Goal: Information Seeking & Learning: Learn about a topic

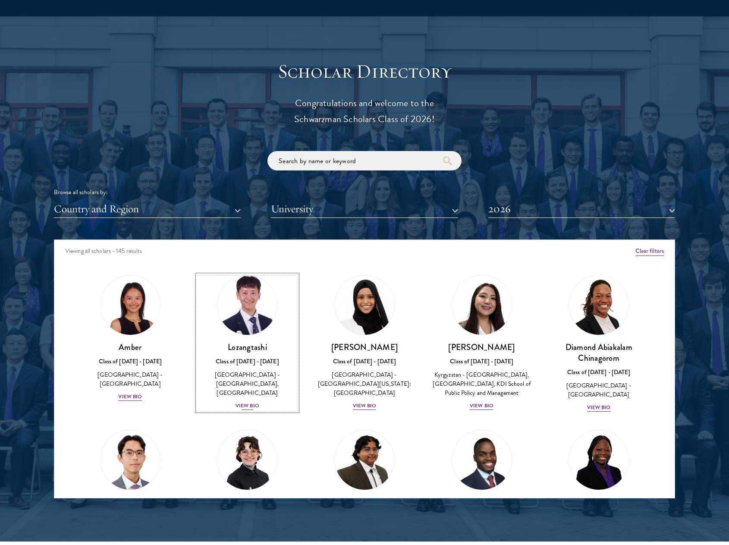
click at [246, 402] on div "View Bio" at bounding box center [248, 406] width 24 height 8
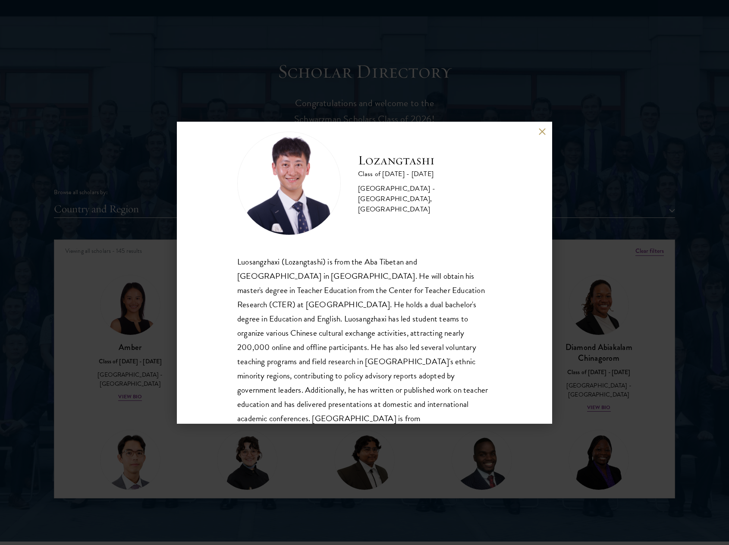
scroll to position [43, 0]
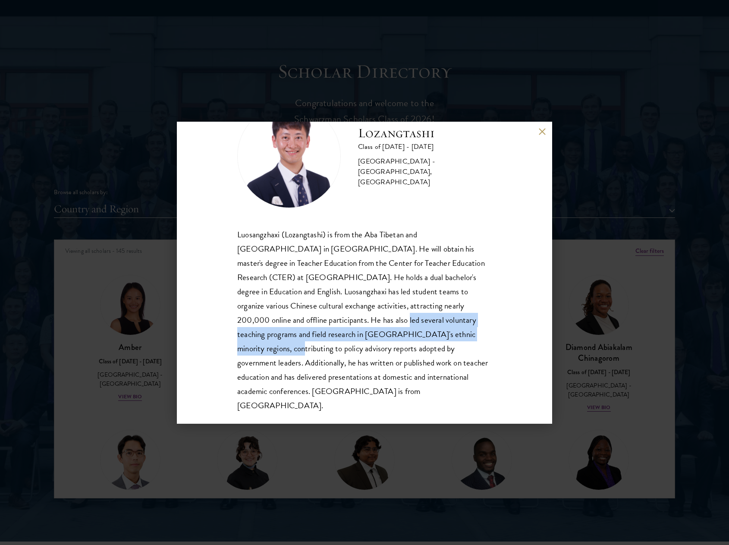
drag, startPoint x: 300, startPoint y: 322, endPoint x: 402, endPoint y: 329, distance: 102.2
click at [402, 329] on div "Luosangzhaxi (Lozangtashi) is from the Aba Tibetan and [GEOGRAPHIC_DATA] in [GE…" at bounding box center [364, 320] width 255 height 186
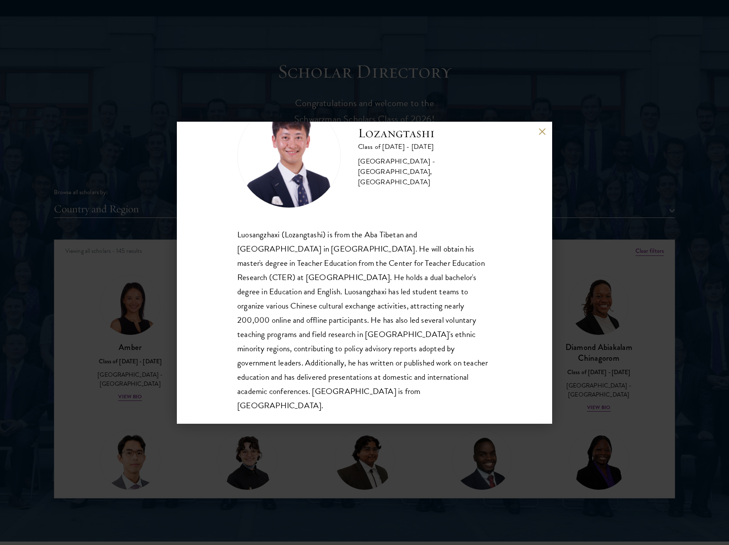
click at [381, 343] on div "Luosangzhaxi (Lozangtashi) is from the Aba Tibetan and [GEOGRAPHIC_DATA] in [GE…" at bounding box center [364, 320] width 255 height 186
click at [663, 370] on div "Lozangtashi Class of [DATE] - [DATE] [GEOGRAPHIC_DATA] - [GEOGRAPHIC_DATA], [GE…" at bounding box center [364, 272] width 729 height 545
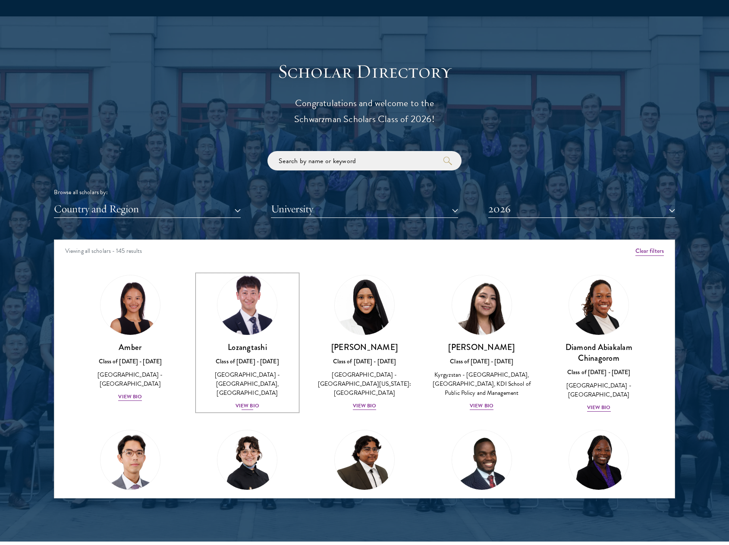
click at [252, 402] on div "View Bio" at bounding box center [248, 406] width 24 height 8
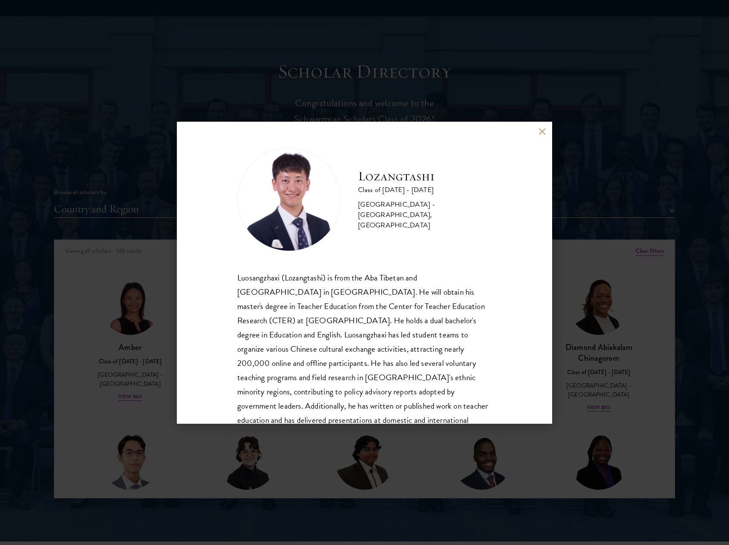
click at [596, 297] on div "Lozangtashi Class of [DATE] - [DATE] [GEOGRAPHIC_DATA] - [GEOGRAPHIC_DATA], [GE…" at bounding box center [364, 272] width 729 height 545
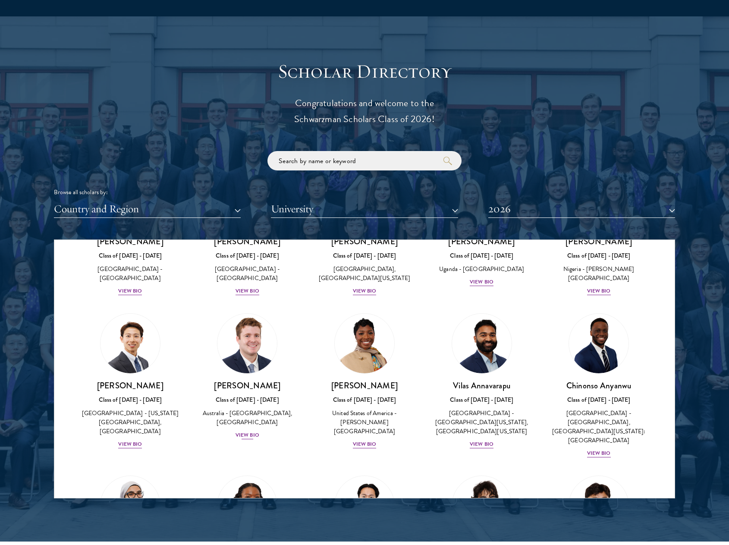
scroll to position [216, 0]
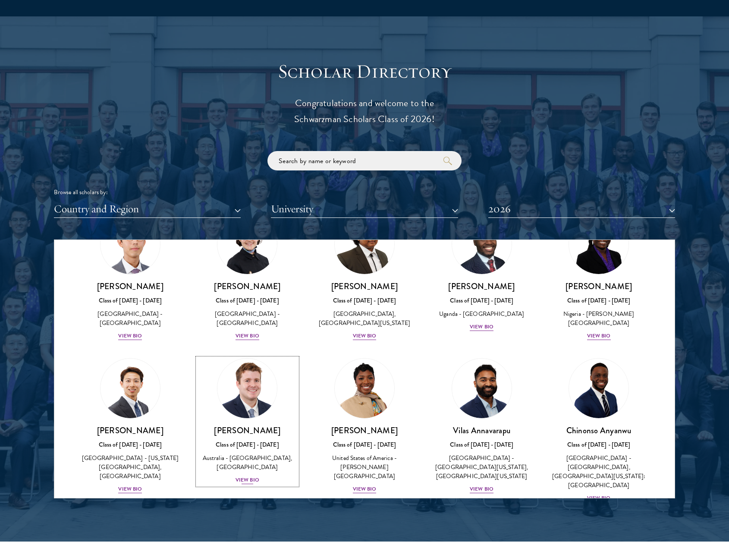
click at [245, 484] on div "View Bio" at bounding box center [248, 480] width 24 height 8
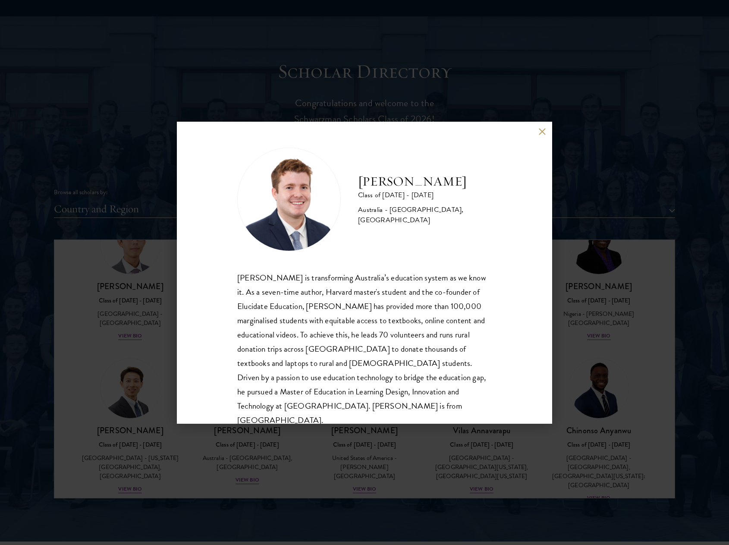
click at [635, 345] on div "[PERSON_NAME] Class of [DATE] - [DATE] [GEOGRAPHIC_DATA] - [GEOGRAPHIC_DATA], […" at bounding box center [364, 272] width 729 height 545
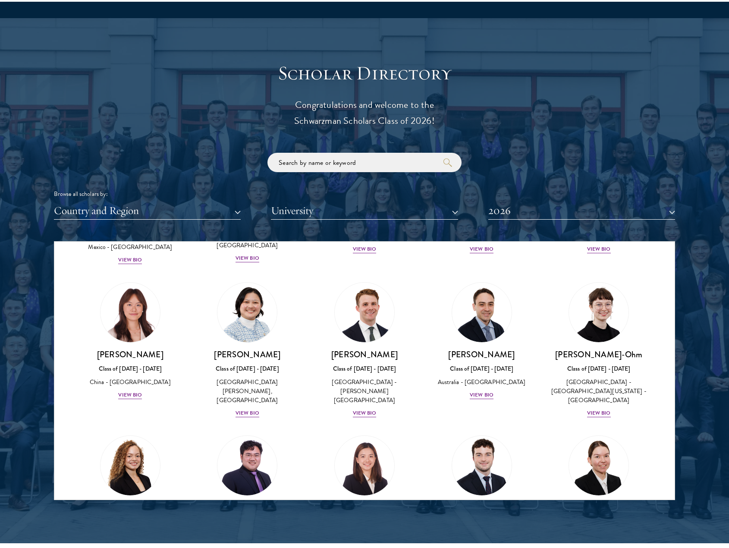
scroll to position [880, 0]
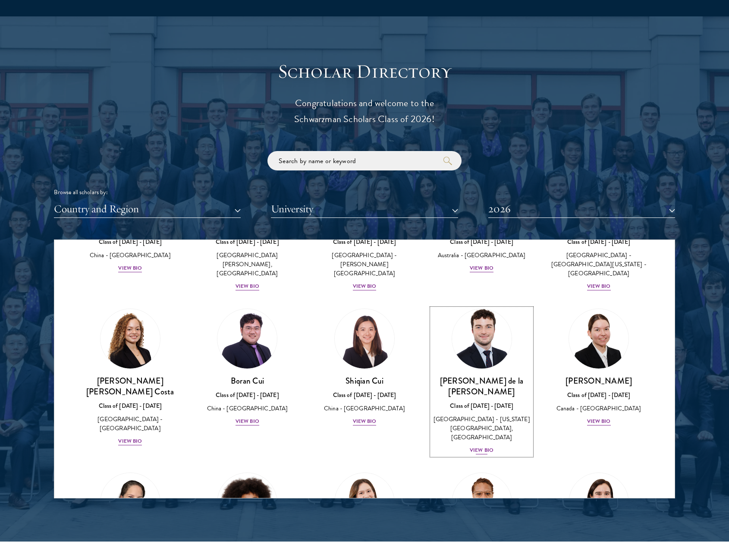
click at [486, 446] on div "View Bio" at bounding box center [482, 450] width 24 height 8
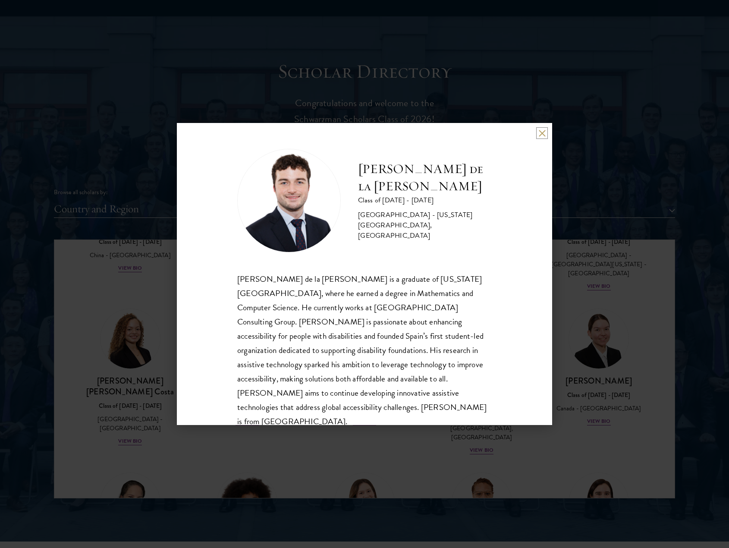
click at [540, 132] on button at bounding box center [542, 132] width 7 height 7
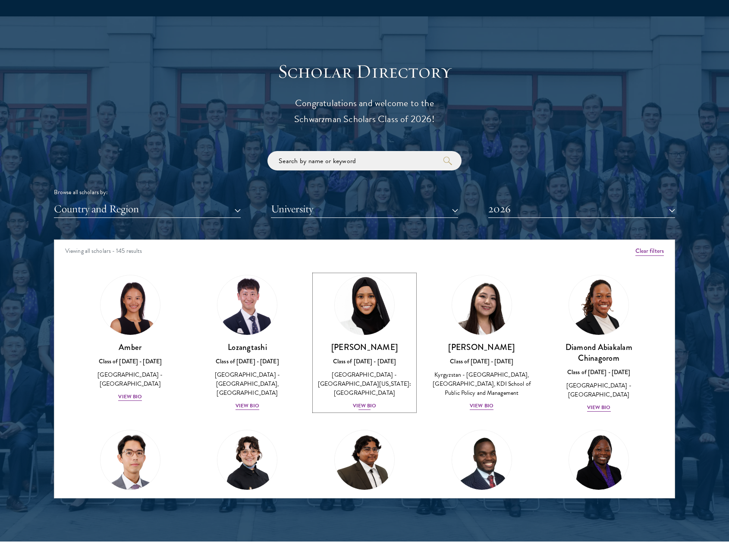
click at [376, 394] on div "[PERSON_NAME] Class of [DATE] - [DATE] [GEOGRAPHIC_DATA] - [GEOGRAPHIC_DATA][US…" at bounding box center [365, 376] width 100 height 69
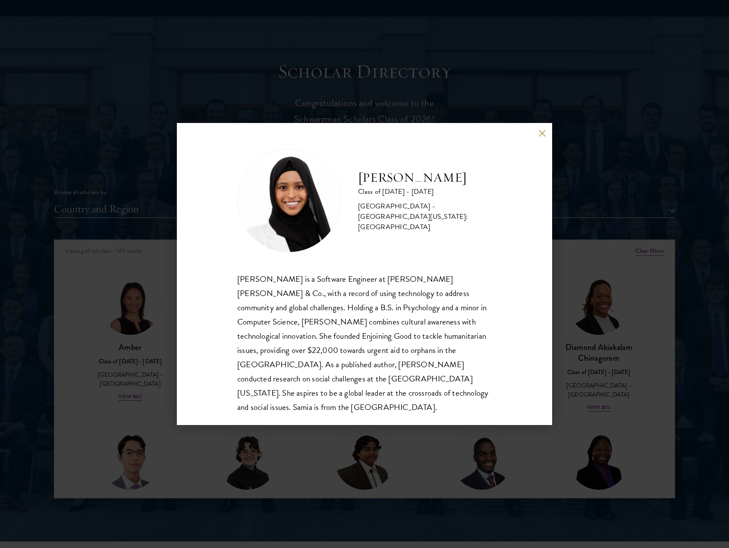
click at [561, 367] on div "Samia Abdi Class of 2025 - 2026 United States of America - University of Minnes…" at bounding box center [364, 274] width 729 height 548
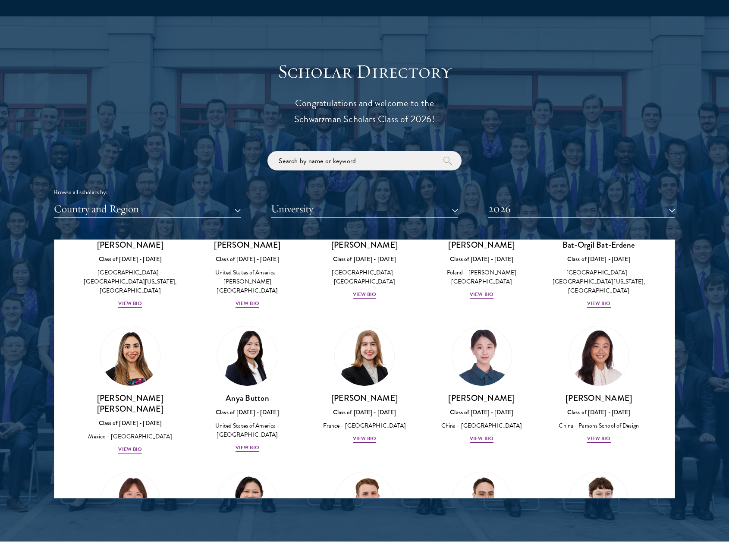
scroll to position [863, 0]
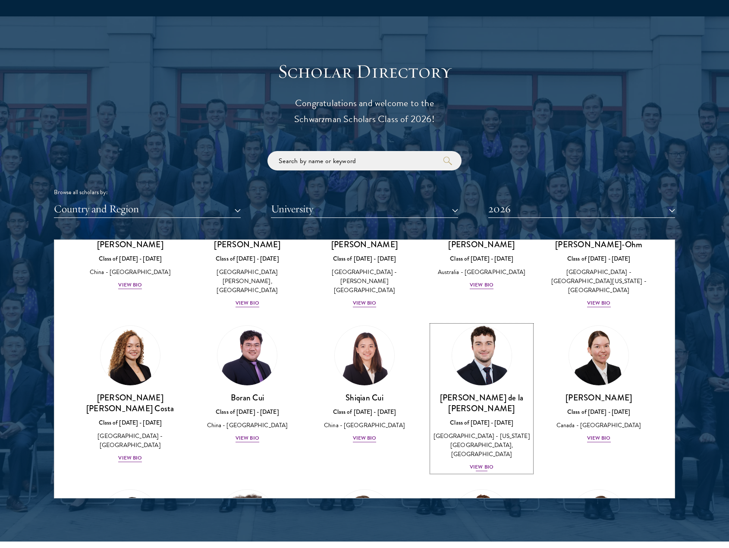
click at [481, 463] on div "View Bio" at bounding box center [482, 467] width 24 height 8
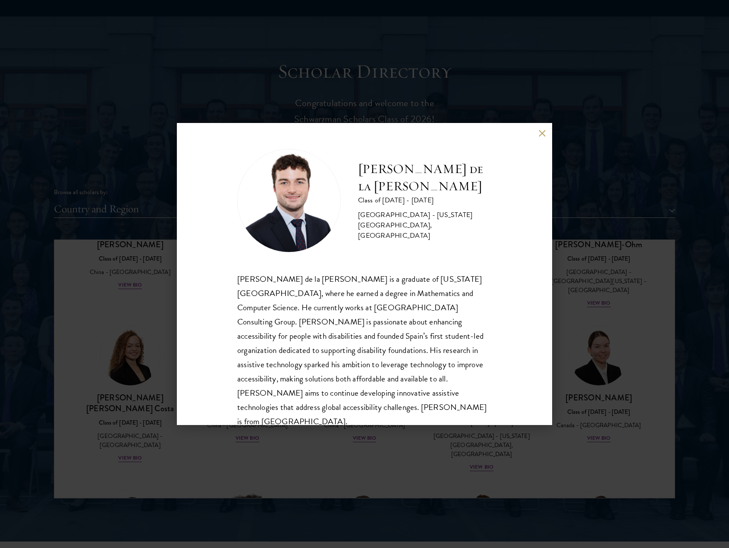
click at [81, 384] on div "Gonzalo de la Cruz Class of 2025 - 2026 Spain - New York University, Abu Dhabi …" at bounding box center [364, 274] width 729 height 548
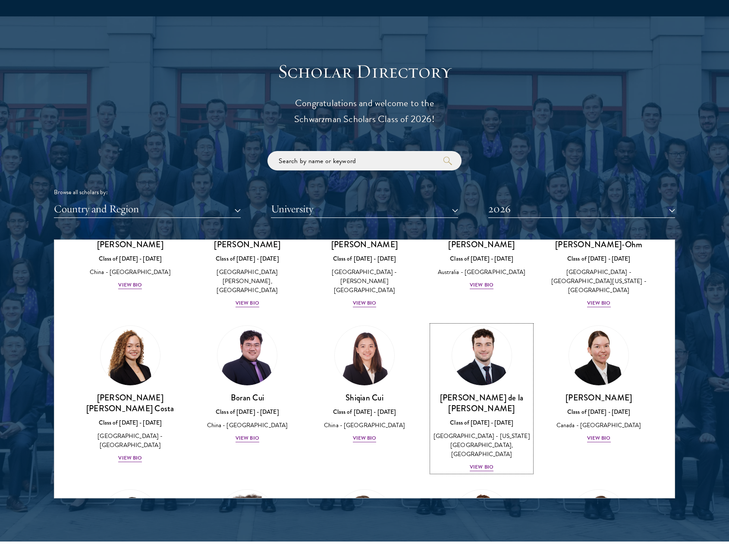
scroll to position [857, 0]
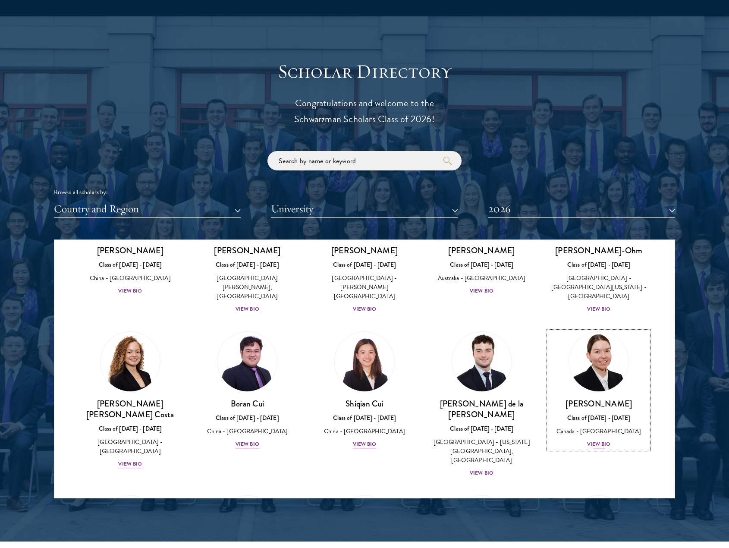
click at [597, 440] on div "View Bio" at bounding box center [599, 444] width 24 height 8
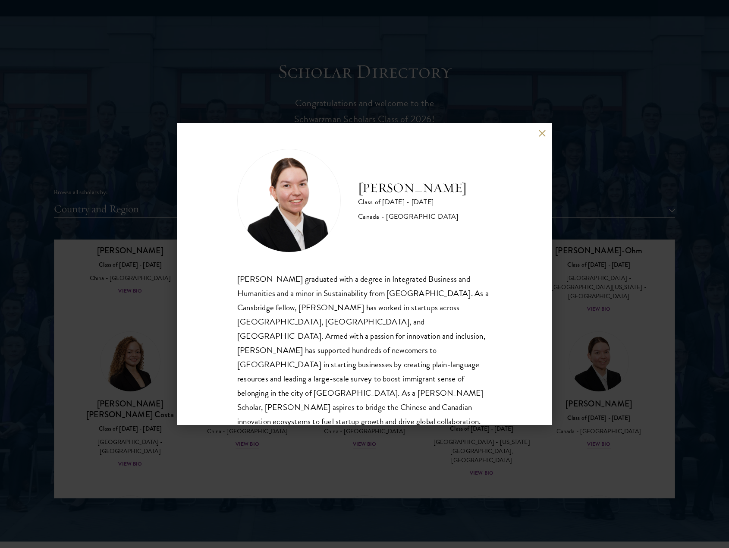
click at [539, 136] on button at bounding box center [542, 132] width 7 height 7
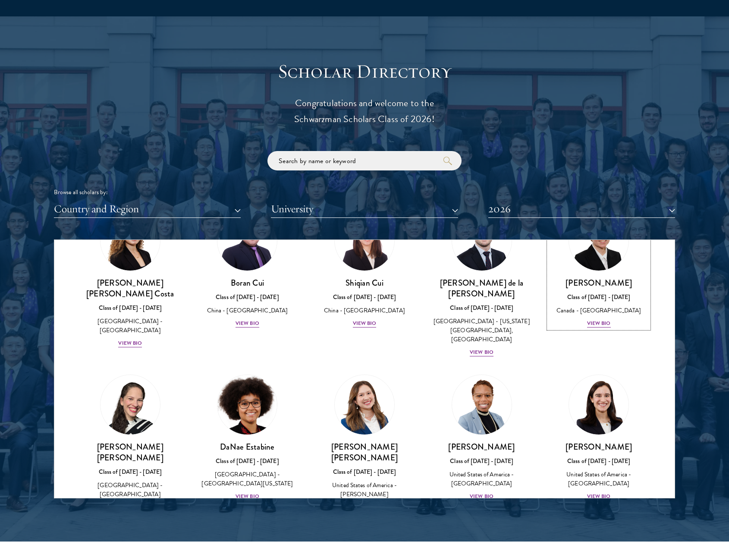
scroll to position [987, 0]
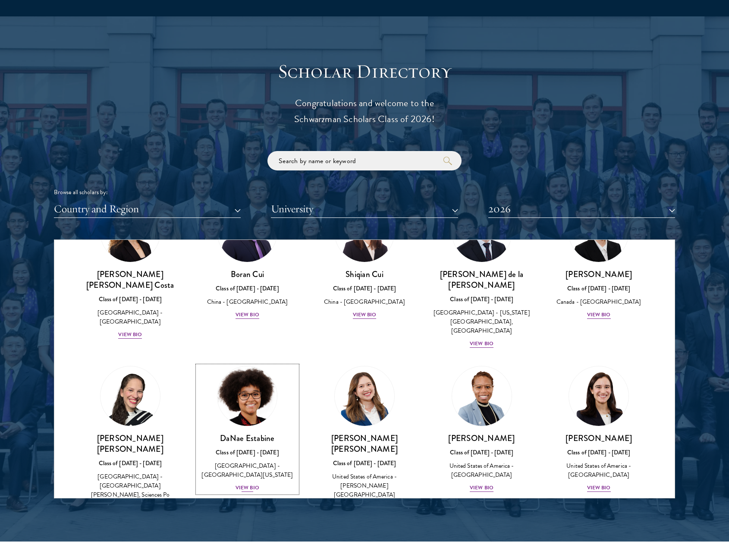
click at [242, 484] on div "View Bio" at bounding box center [248, 488] width 24 height 8
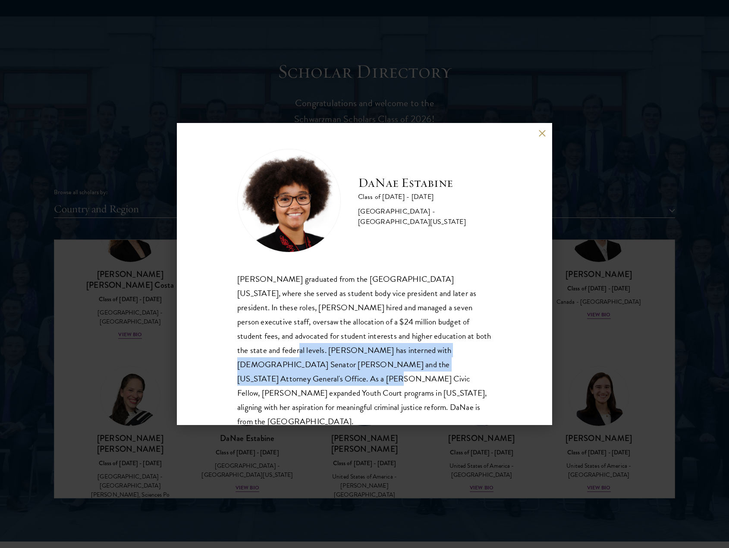
drag, startPoint x: 453, startPoint y: 341, endPoint x: 398, endPoint y: 364, distance: 59.6
click at [448, 364] on div "DaNae Estabine graduated from the University of Kansas, where she served as stu…" at bounding box center [364, 350] width 255 height 157
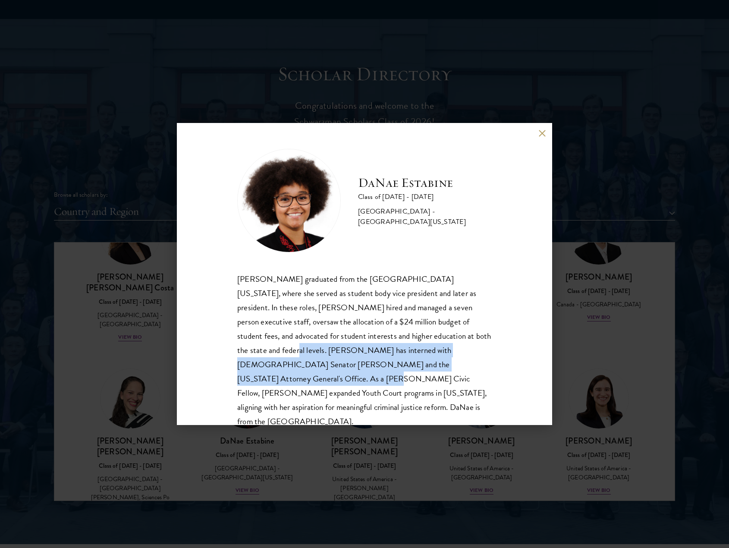
scroll to position [906, 0]
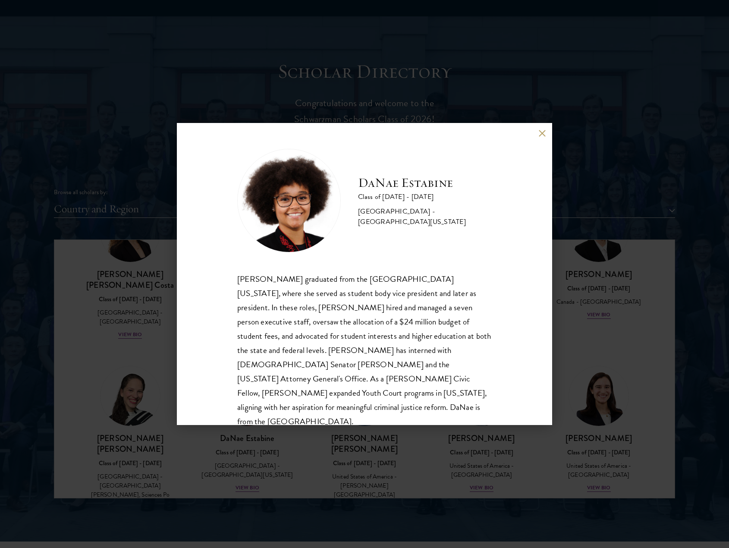
drag, startPoint x: 124, startPoint y: 380, endPoint x: 559, endPoint y: 131, distance: 501.1
click at [124, 380] on div "DaNae Estabine Class of 2025 - 2026 United States of America - University of Ka…" at bounding box center [364, 274] width 729 height 548
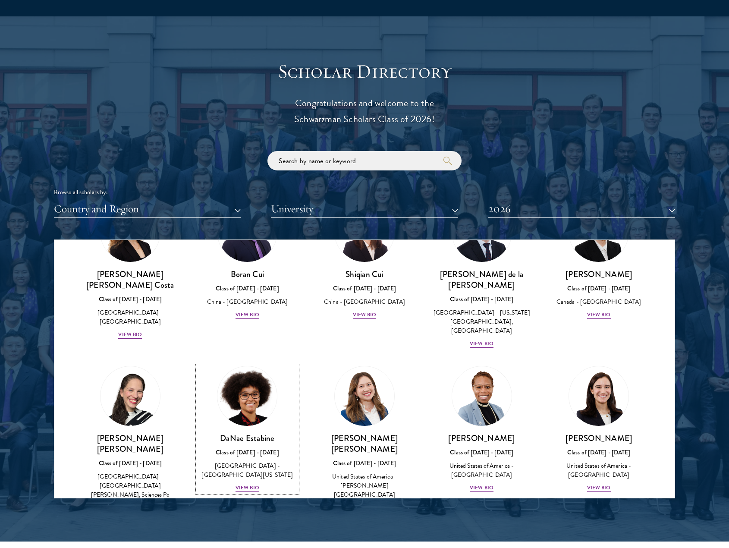
scroll to position [942, 0]
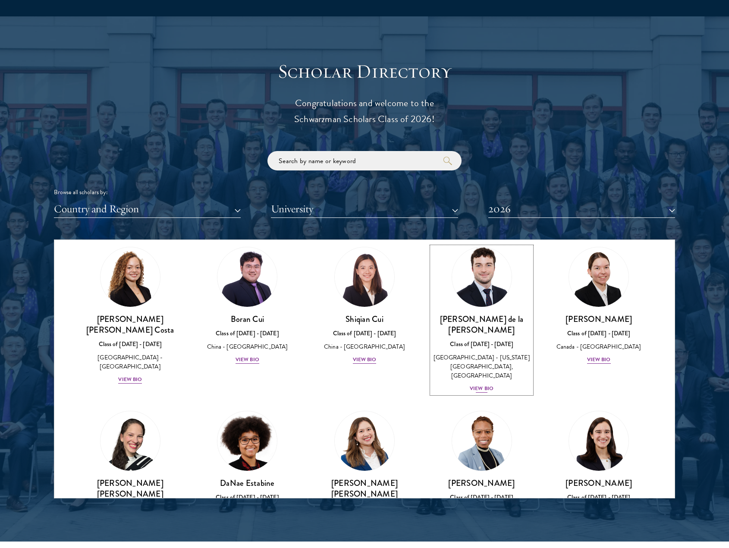
click at [479, 385] on div "View Bio" at bounding box center [482, 389] width 24 height 8
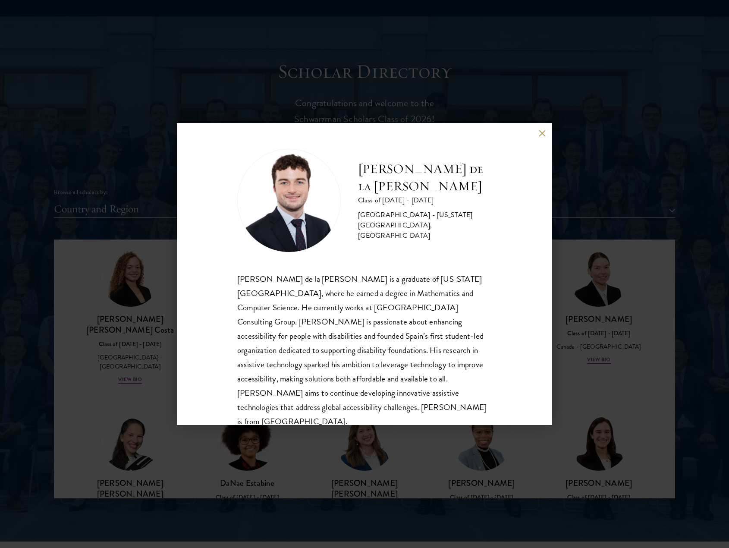
click at [592, 343] on div "Gonzalo de la Cruz Class of 2025 - 2026 Spain - New York University, Abu Dhabi …" at bounding box center [364, 274] width 729 height 548
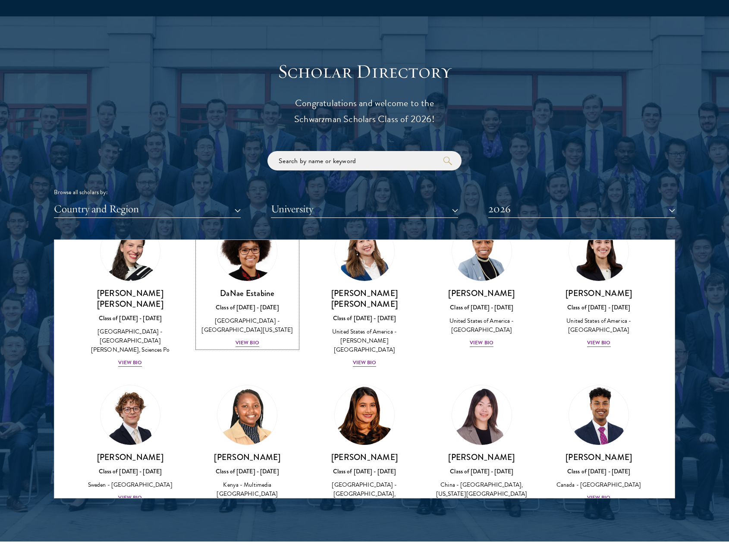
scroll to position [1158, 0]
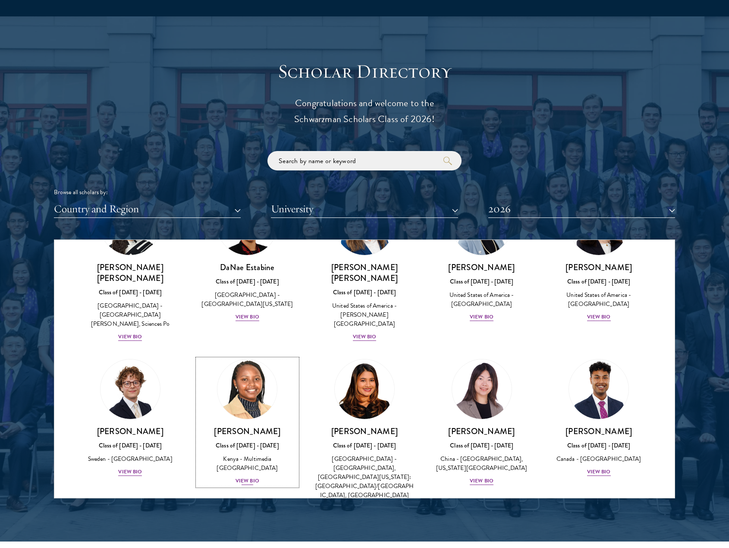
click at [251, 477] on div "View Bio" at bounding box center [248, 481] width 24 height 8
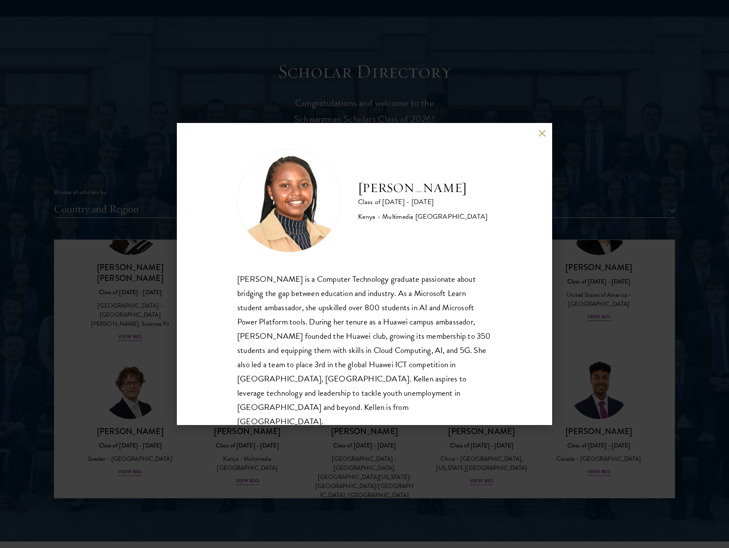
drag, startPoint x: 600, startPoint y: 338, endPoint x: 567, endPoint y: 196, distance: 145.7
click at [600, 338] on div "Kellen Gitahi Class of 2025 - 2026 Kenya - Multimedia University of Kenya Kelle…" at bounding box center [364, 274] width 729 height 548
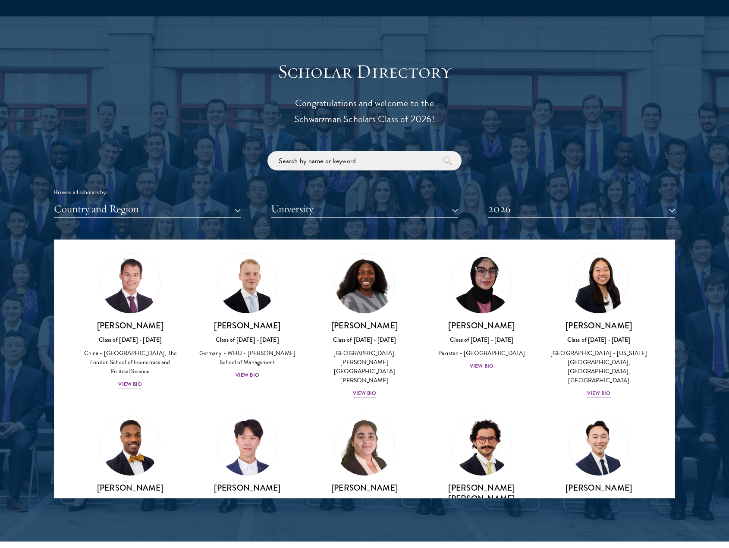
scroll to position [1545, 0]
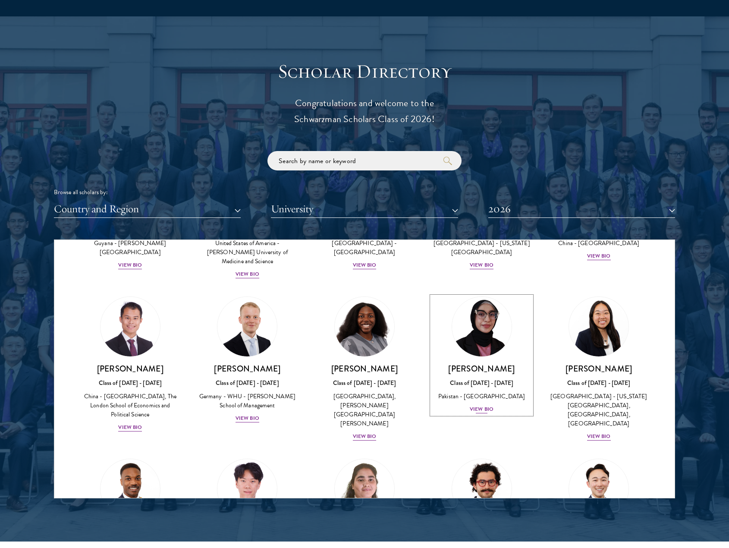
click at [477, 405] on div "View Bio" at bounding box center [482, 409] width 24 height 8
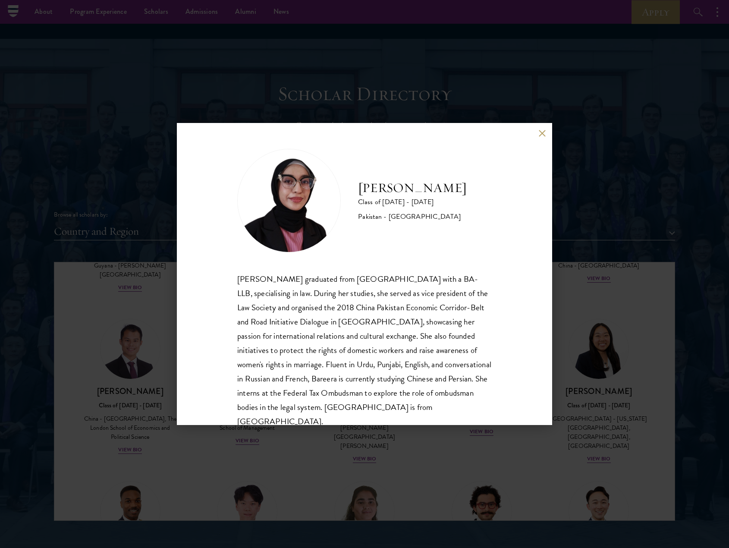
scroll to position [863, 0]
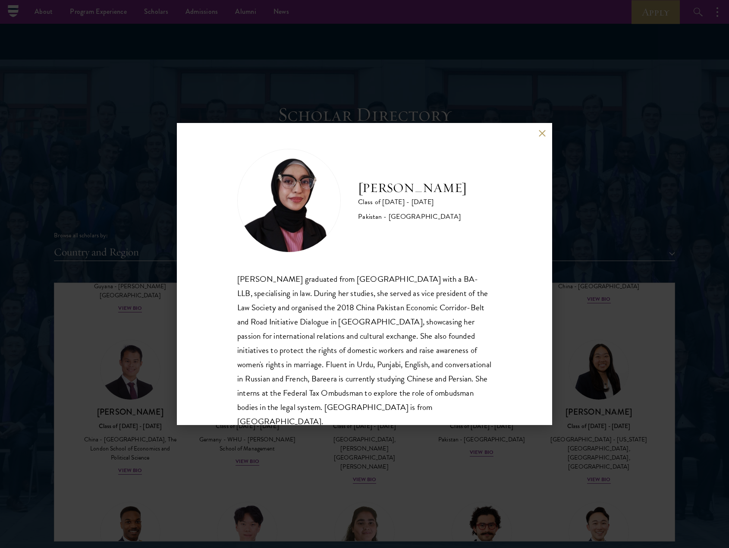
click at [544, 134] on button at bounding box center [542, 132] width 7 height 7
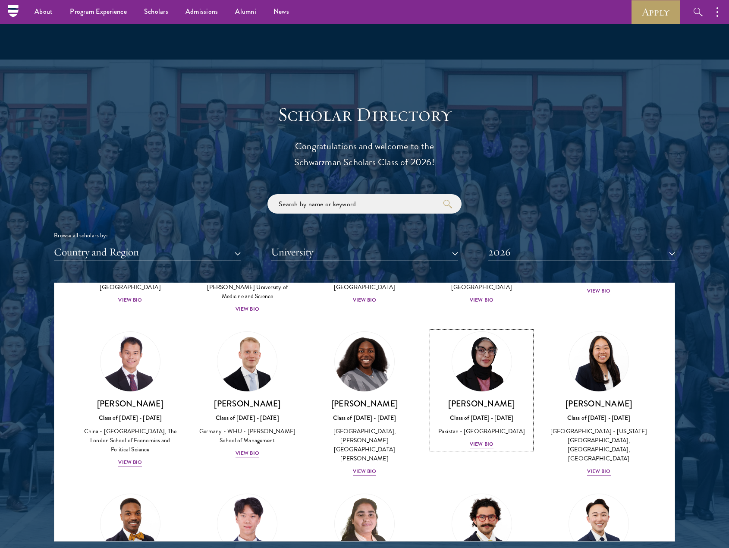
scroll to position [1714, 0]
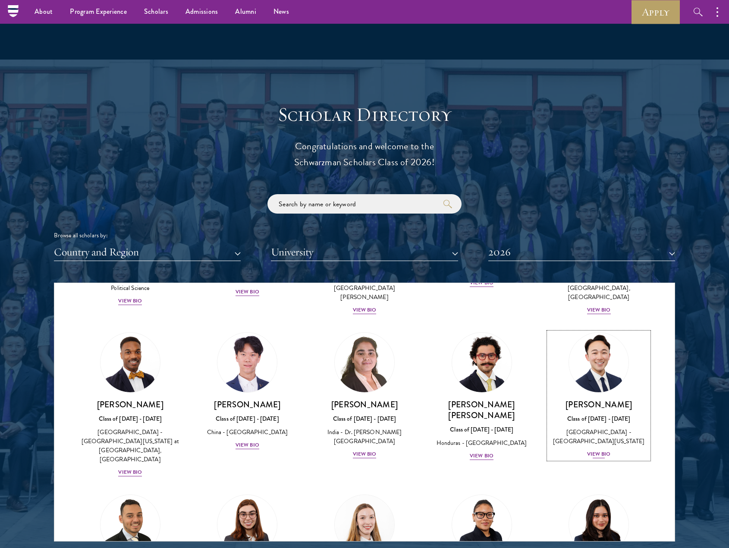
click at [599, 450] on div "View Bio" at bounding box center [599, 454] width 24 height 8
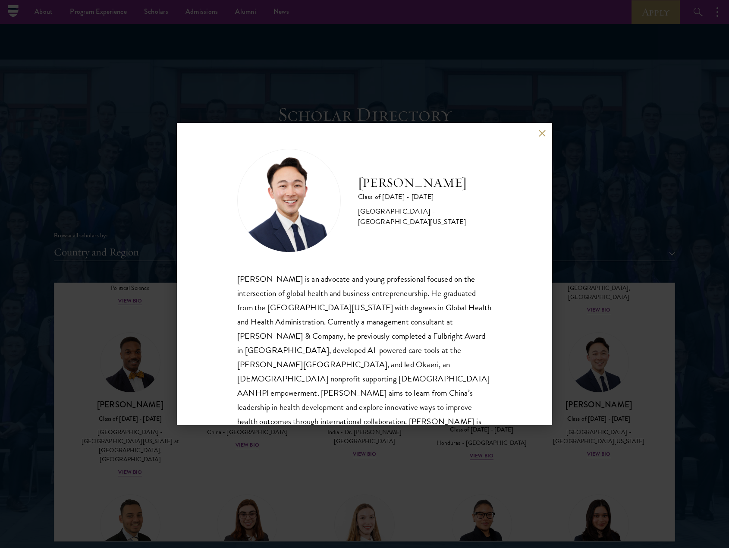
click at [541, 134] on button at bounding box center [542, 132] width 7 height 7
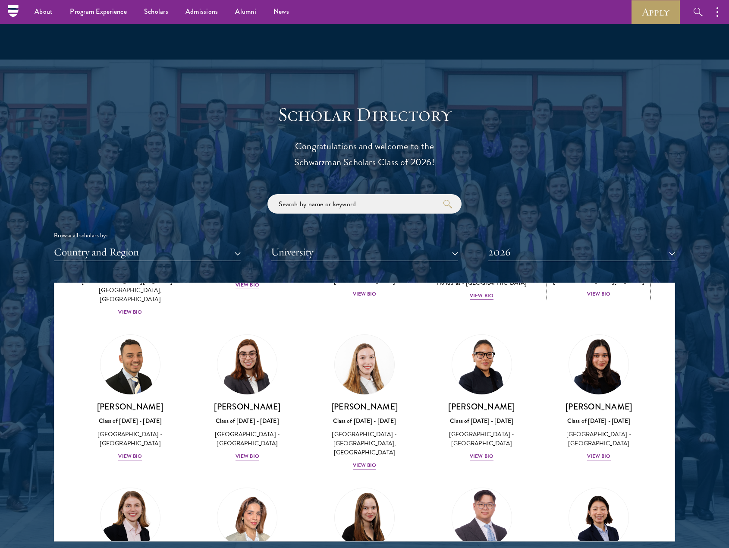
scroll to position [1911, 0]
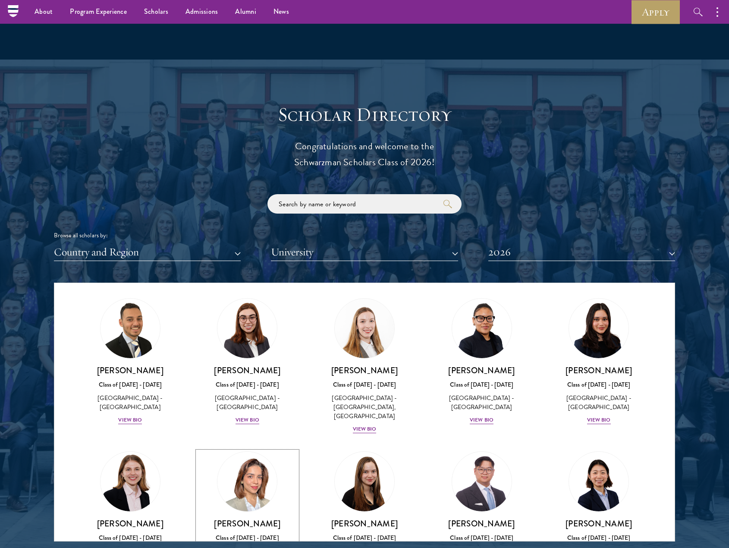
click at [260, 518] on div "Maha Latif Class of 2025 - 2026 Pakistan - National Defence University View Bio" at bounding box center [248, 543] width 100 height 51
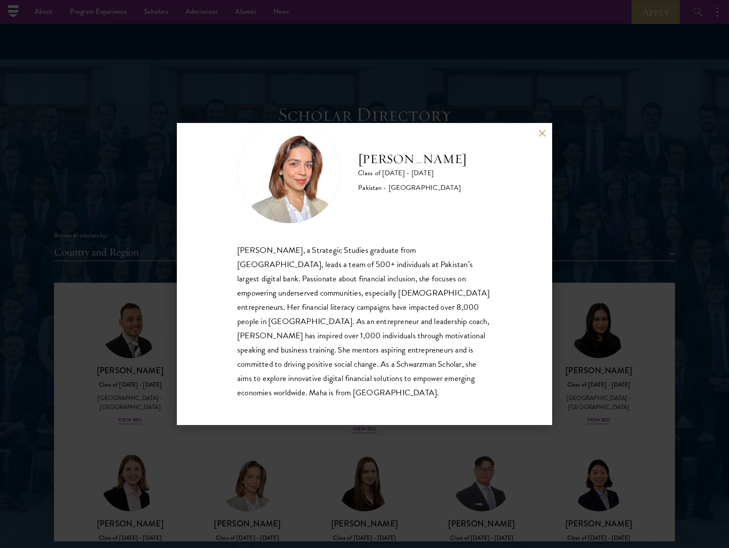
scroll to position [30, 0]
click at [353, 471] on div "Maha Latif Class of 2025 - 2026 Pakistan - National Defence University Maha Lat…" at bounding box center [364, 274] width 729 height 548
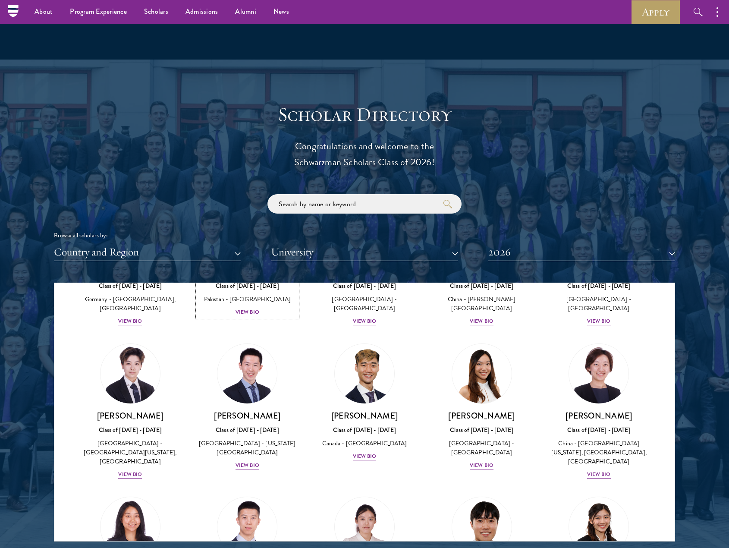
scroll to position [2181, 0]
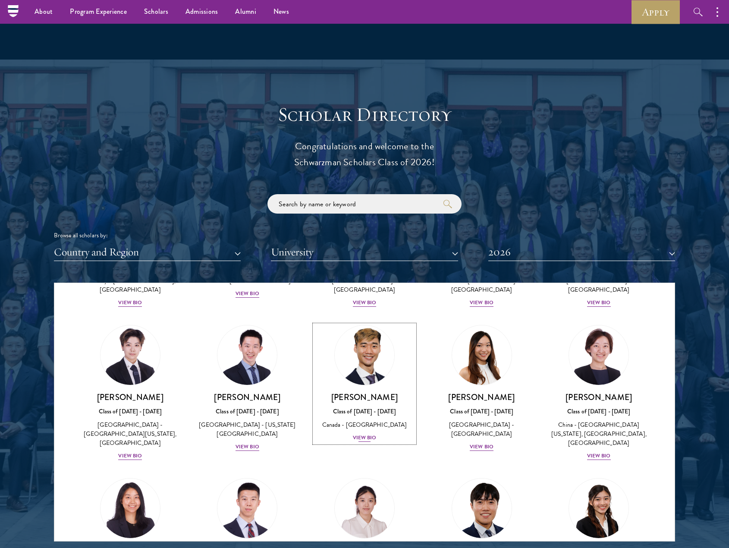
click at [363, 392] on div "Jordan Lin Class of 2025 - 2026 Canada - University of Waterloo View Bio" at bounding box center [365, 417] width 100 height 51
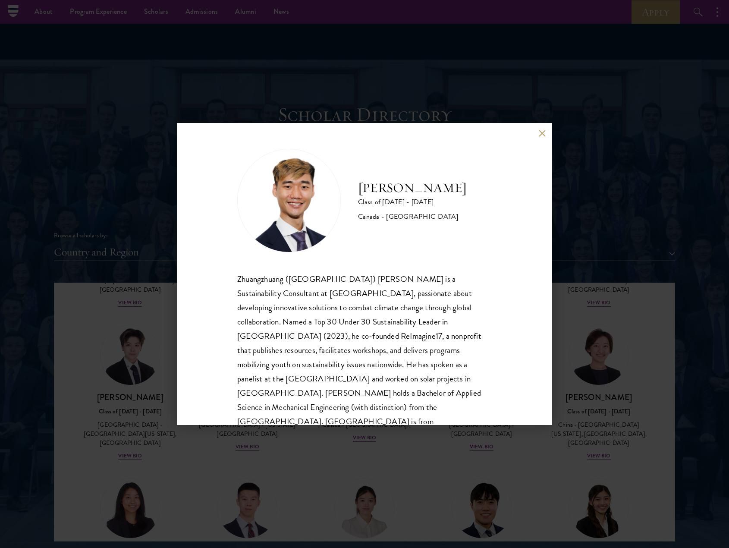
drag, startPoint x: 183, startPoint y: 108, endPoint x: 126, endPoint y: 6, distance: 116.9
click at [183, 108] on div "Jordan Lin Class of 2025 - 2026 Canada - University of Waterloo Zhuangzhuang (J…" at bounding box center [364, 274] width 729 height 548
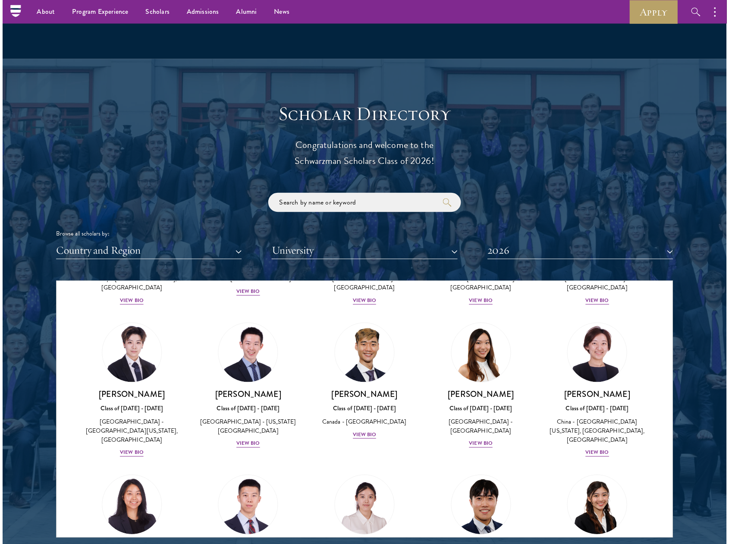
scroll to position [1996, 0]
